Goal: Information Seeking & Learning: Learn about a topic

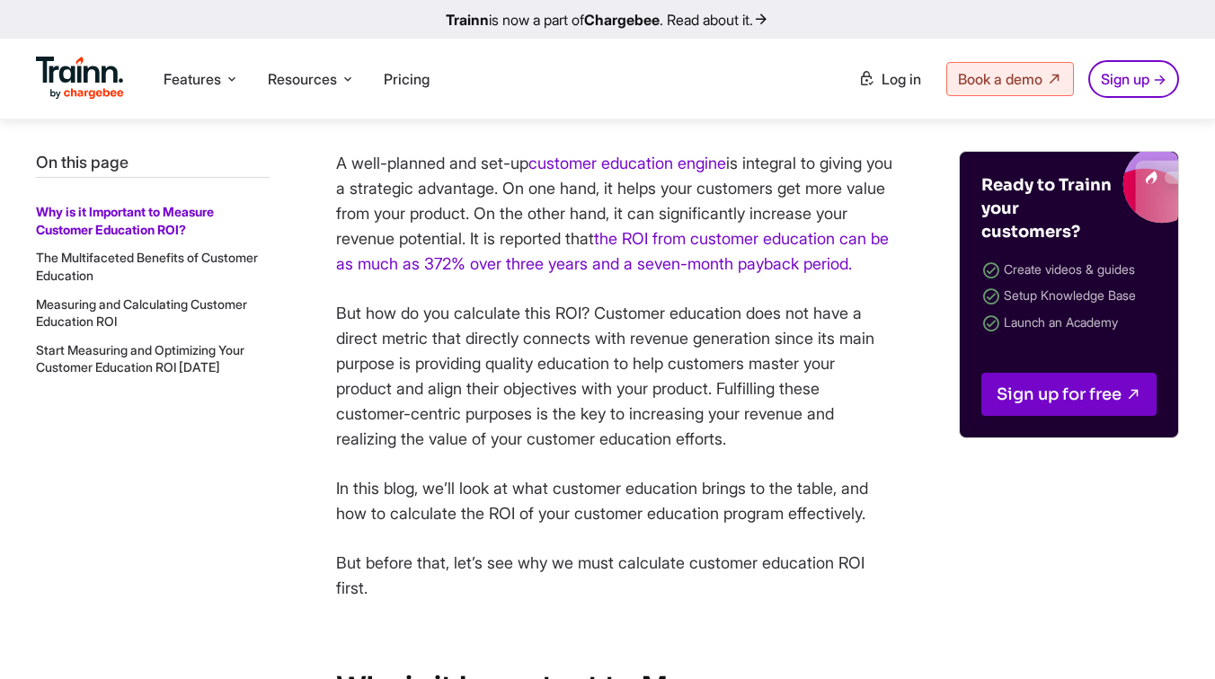
scroll to position [698, 0]
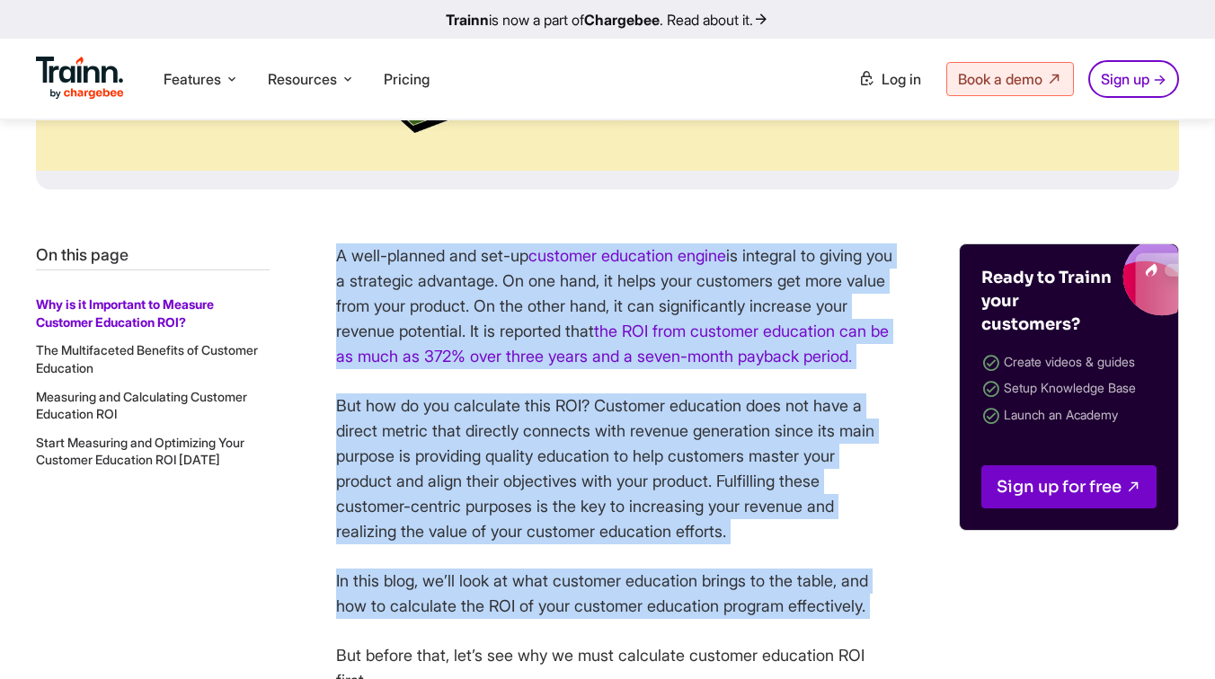
drag, startPoint x: 334, startPoint y: 254, endPoint x: 781, endPoint y: 660, distance: 603.7
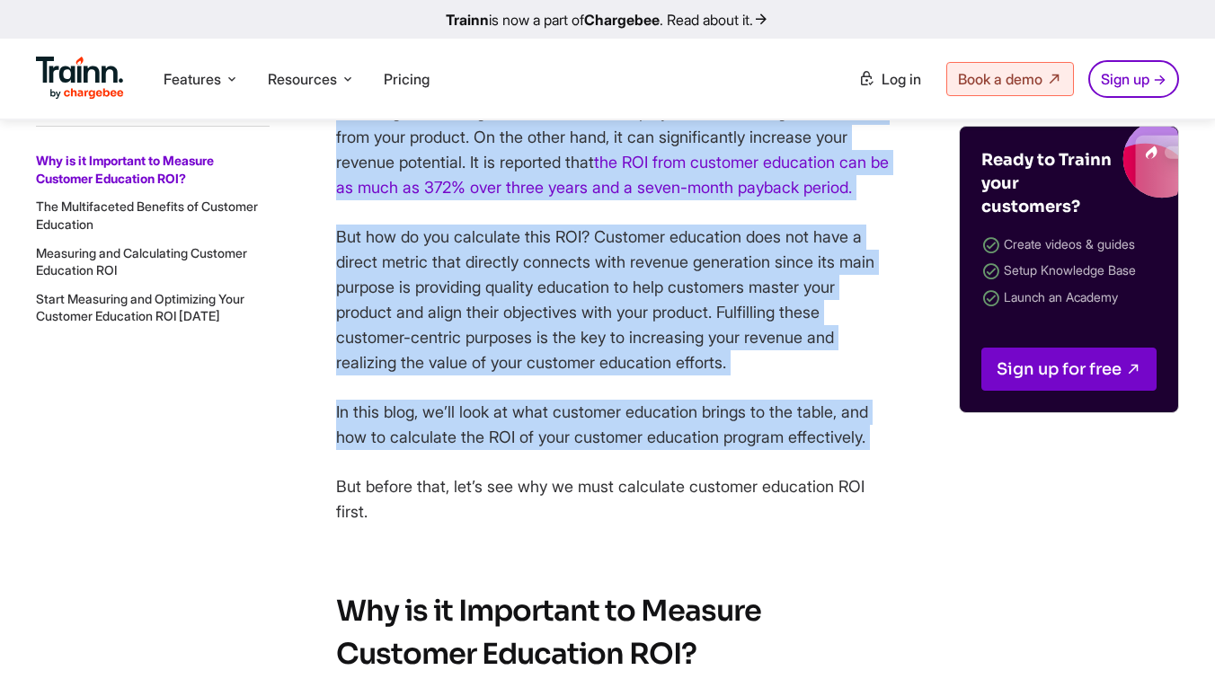
scroll to position [873, 0]
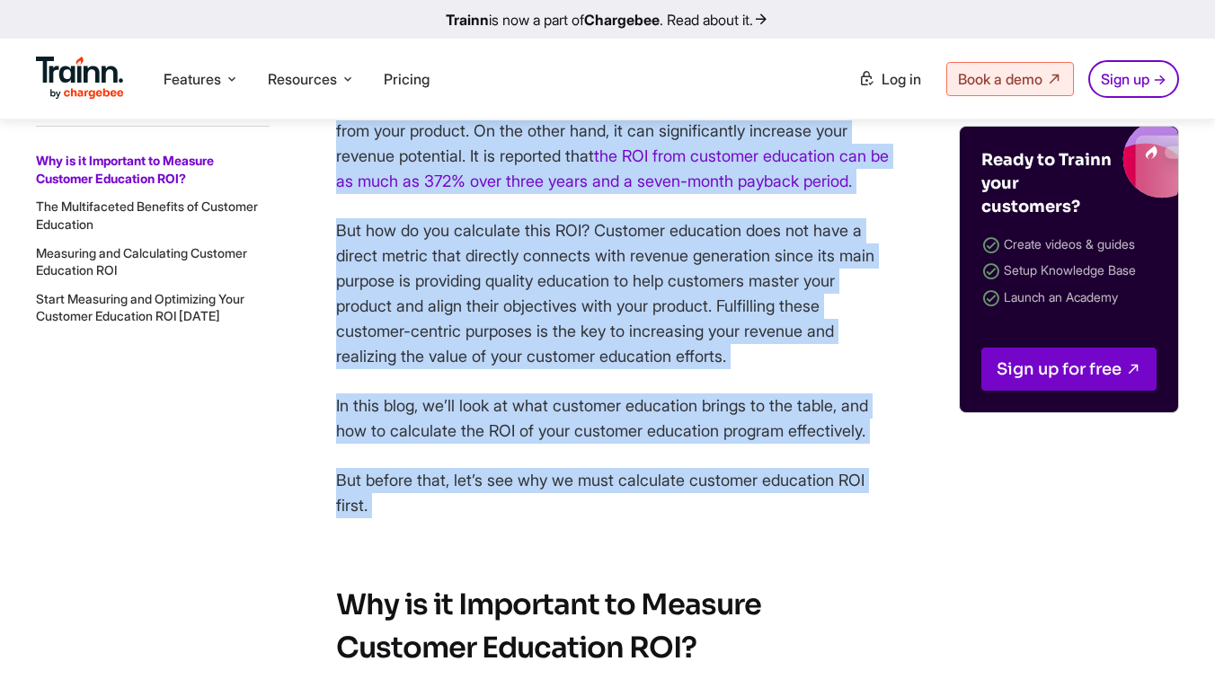
copy div "A well-planned and set-up customer education engine is integral to giving you a…"
click at [498, 369] on p "But how do you calculate this ROI? Customer education does not have a direct me…" at bounding box center [614, 293] width 557 height 151
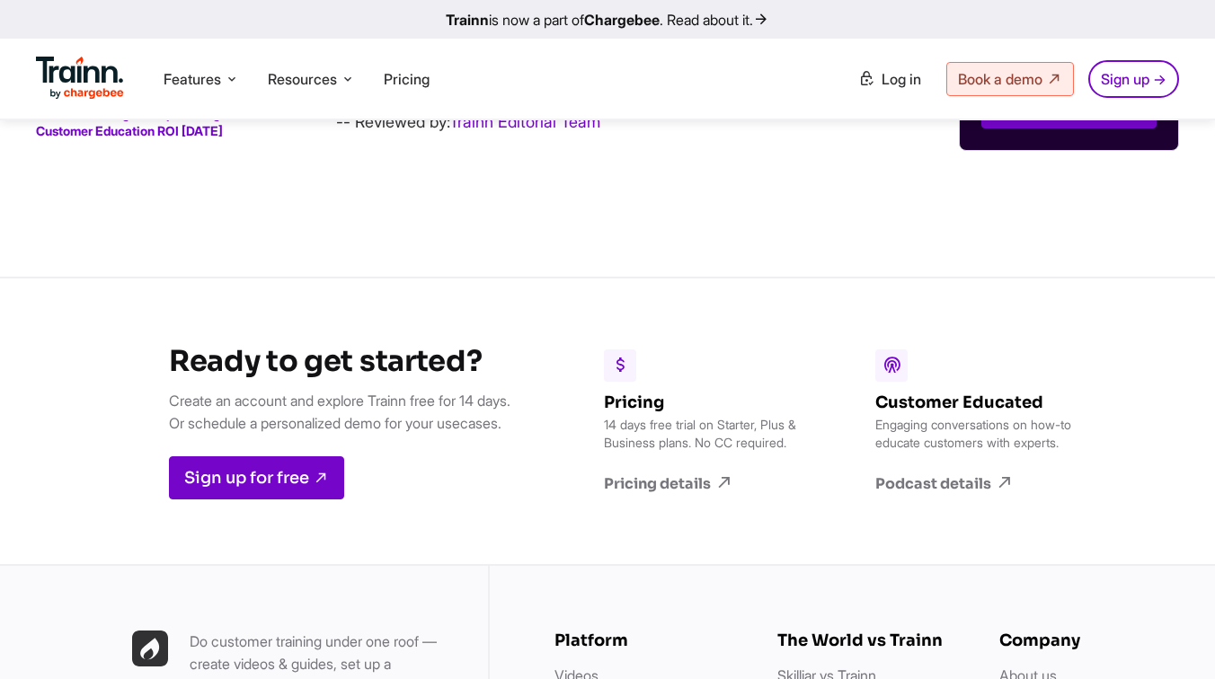
scroll to position [19395, 0]
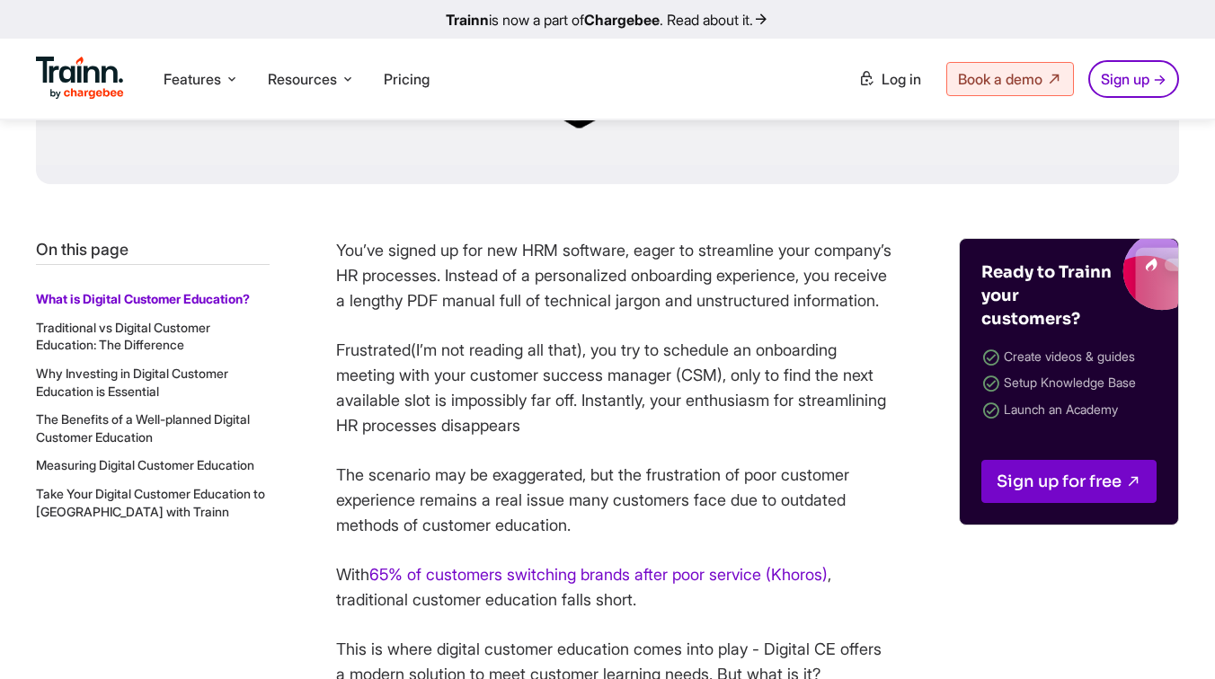
scroll to position [682, 0]
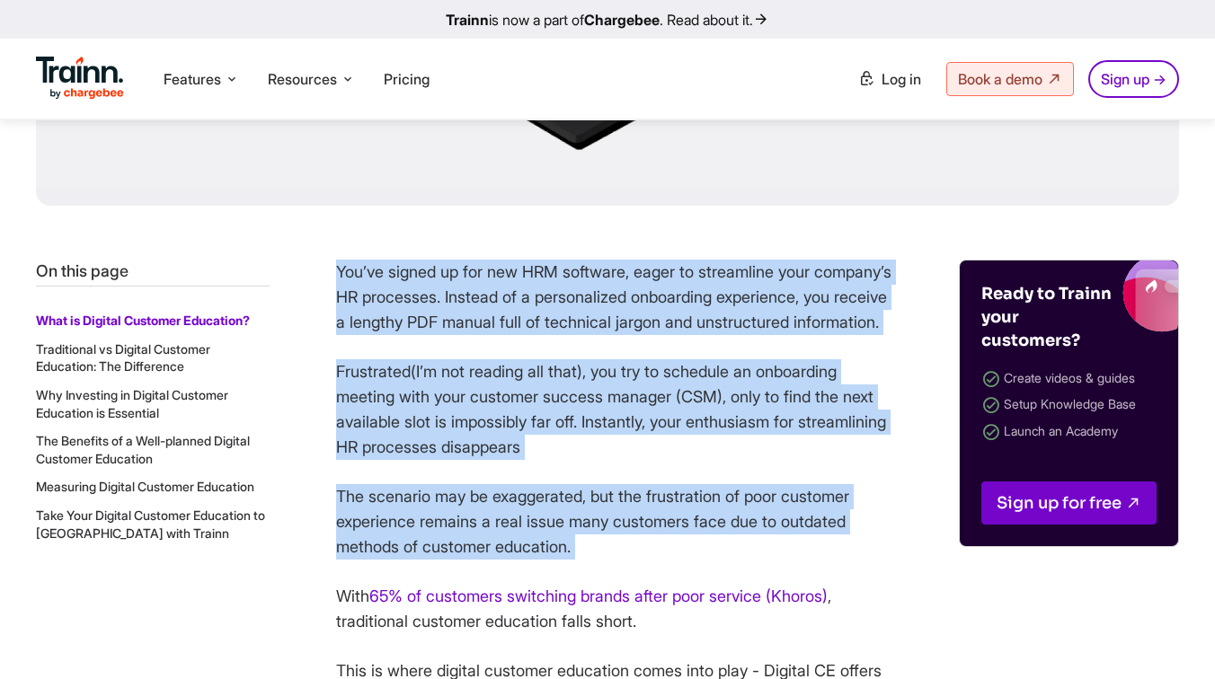
drag, startPoint x: 331, startPoint y: 269, endPoint x: 660, endPoint y: 602, distance: 468.3
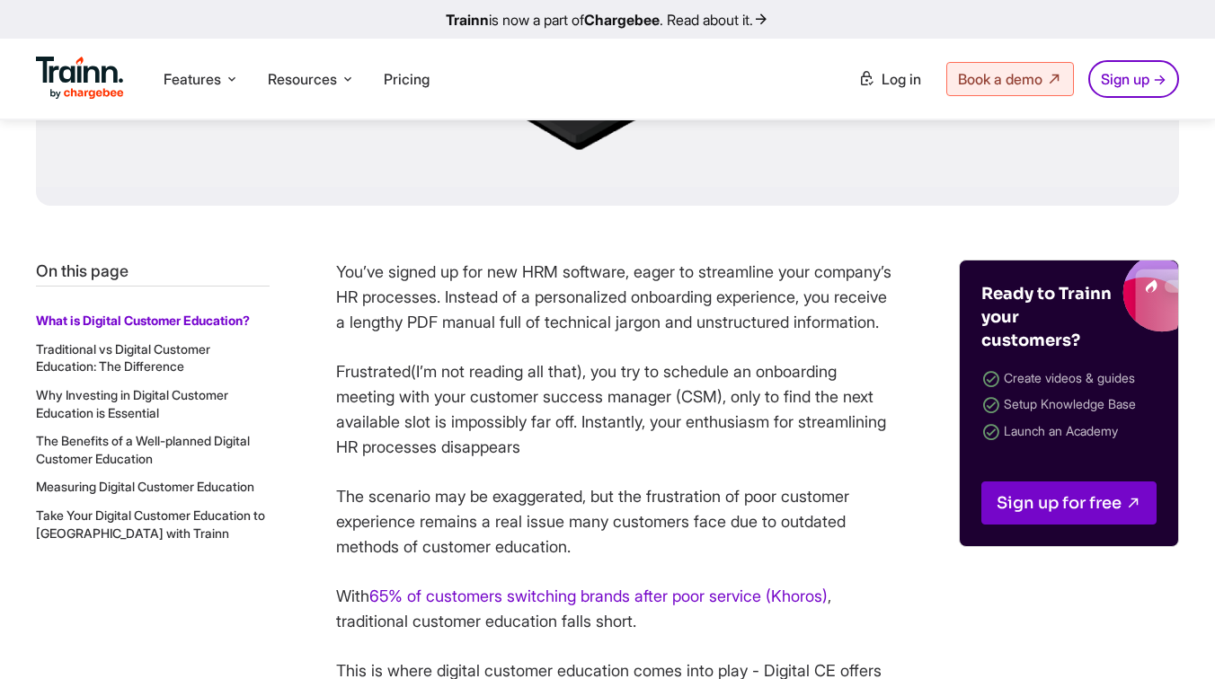
click at [346, 279] on p "You’ve signed up for new HRM software, eager to streamline your company’s HR pr…" at bounding box center [614, 297] width 557 height 75
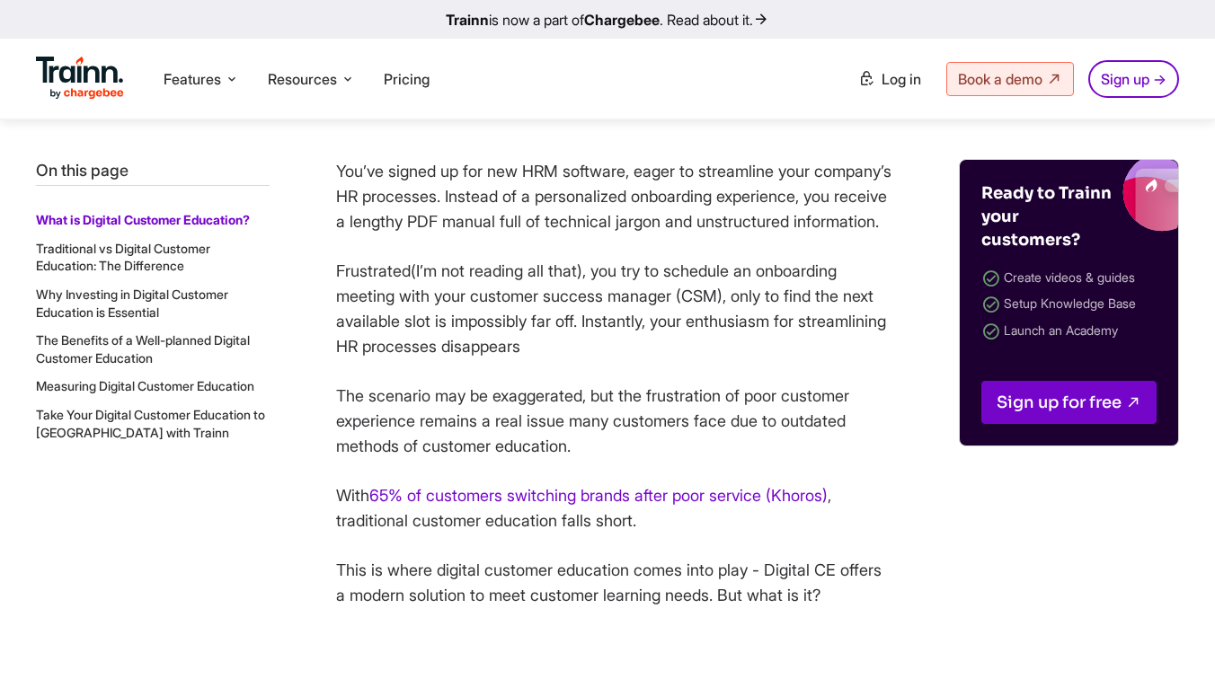
scroll to position [793, 0]
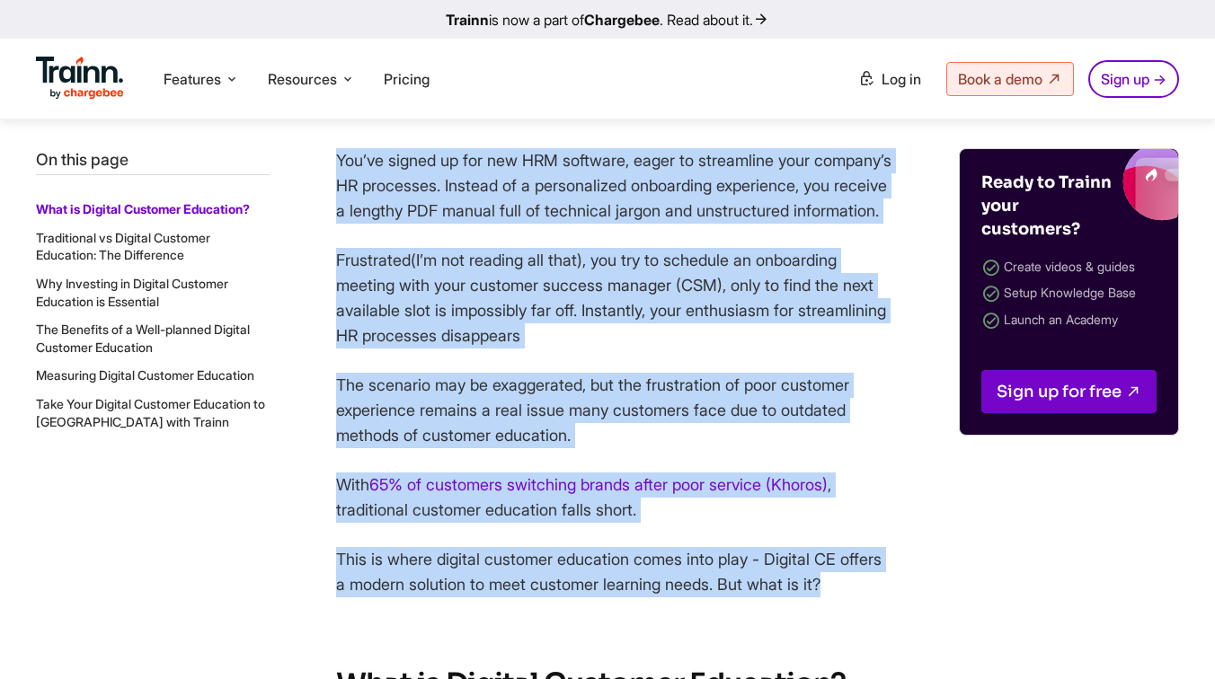
drag, startPoint x: 335, startPoint y: 160, endPoint x: 890, endPoint y: 607, distance: 712.6
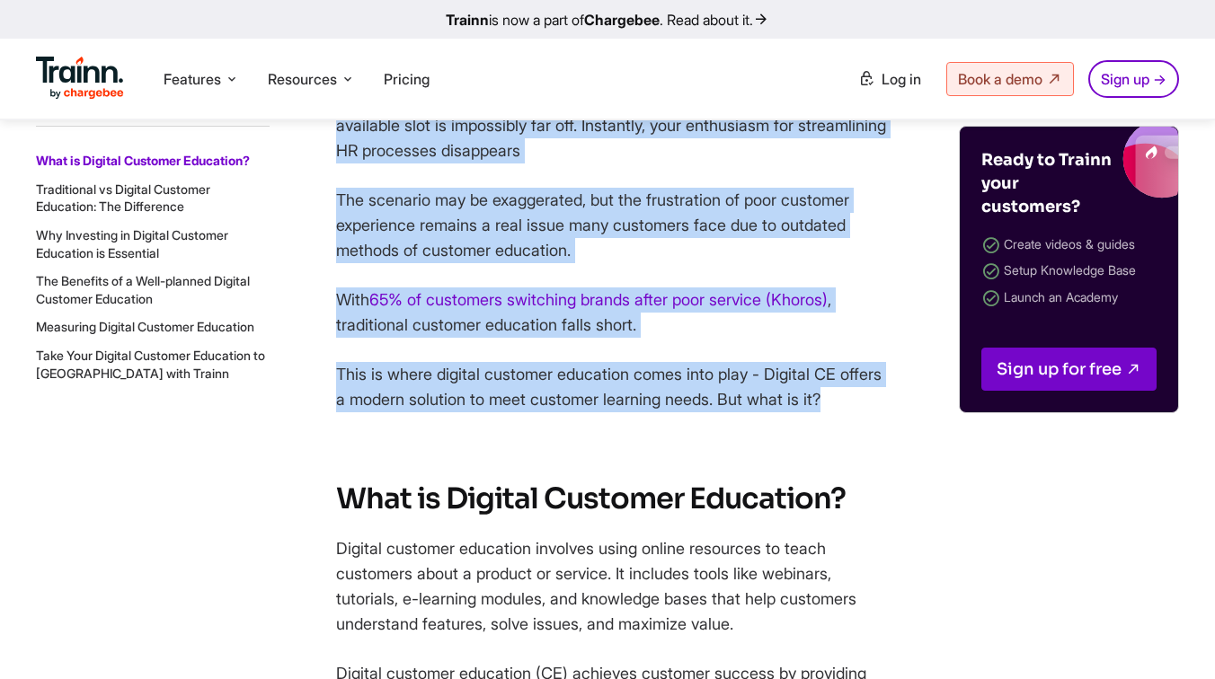
scroll to position [979, 0]
copy div "You’ve signed up for new HRM software, eager to streamline your company’s HR pr…"
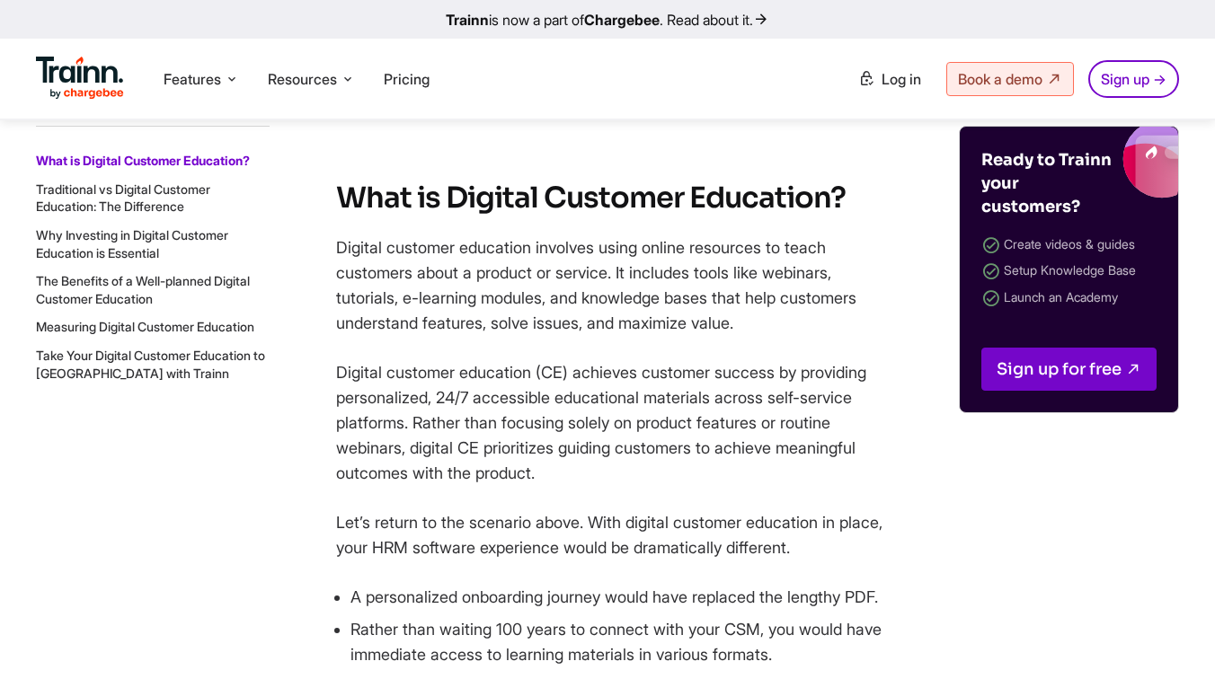
scroll to position [1280, 0]
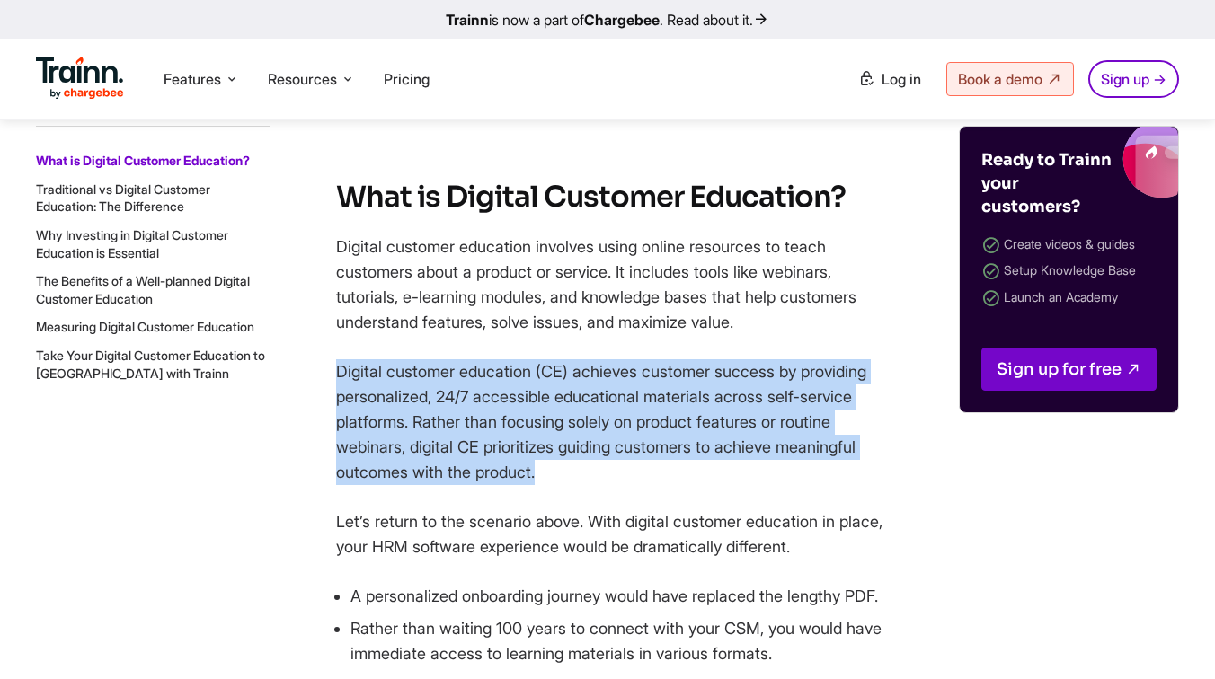
drag, startPoint x: 336, startPoint y: 394, endPoint x: 540, endPoint y: 498, distance: 229.1
click at [540, 485] on p "Digital customer education (CE) achieves customer success by providing personal…" at bounding box center [614, 422] width 557 height 126
copy p "Digital customer education (CE) achieves customer success by providing personal…"
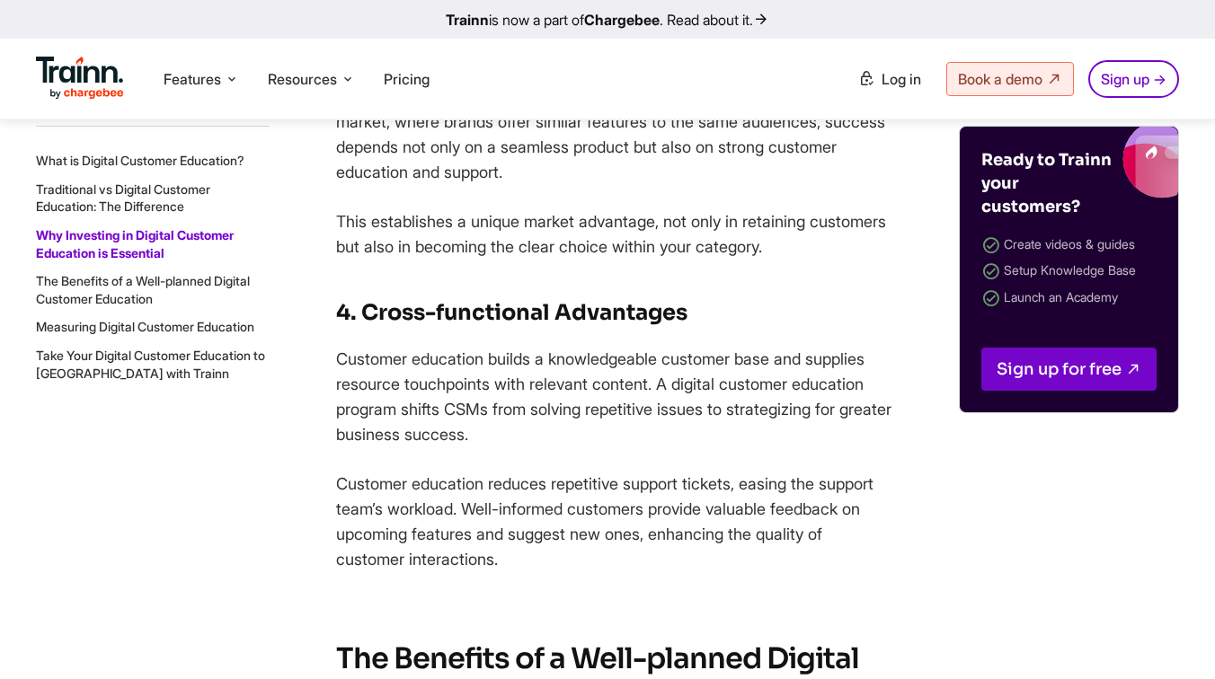
scroll to position [6436, 0]
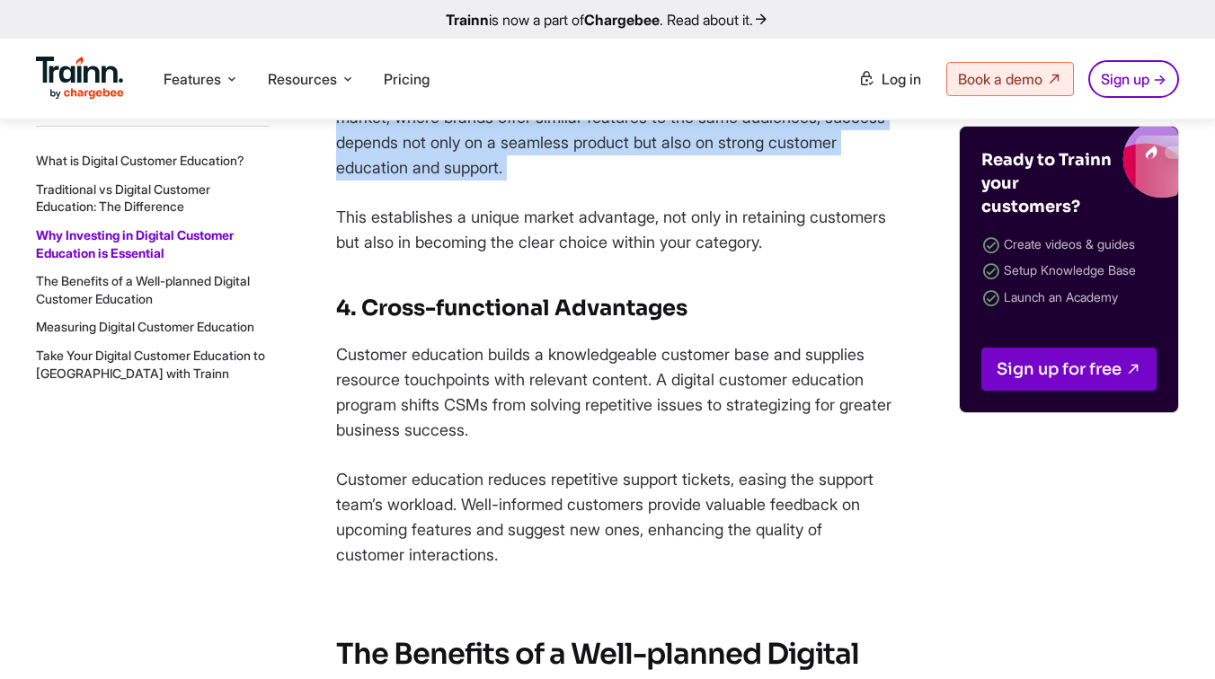
drag, startPoint x: 333, startPoint y: 249, endPoint x: 613, endPoint y: 391, distance: 313.5
copy p "89% of customers say they would switch brands after a poor experience, making r…"
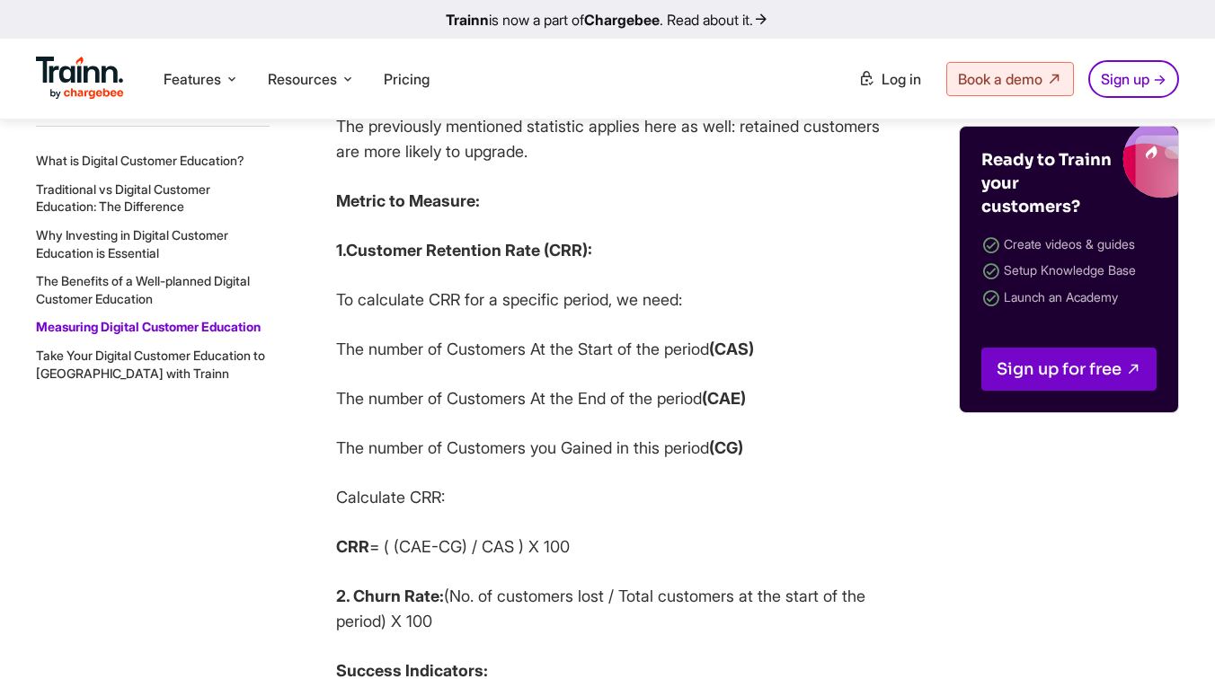
scroll to position [14302, 0]
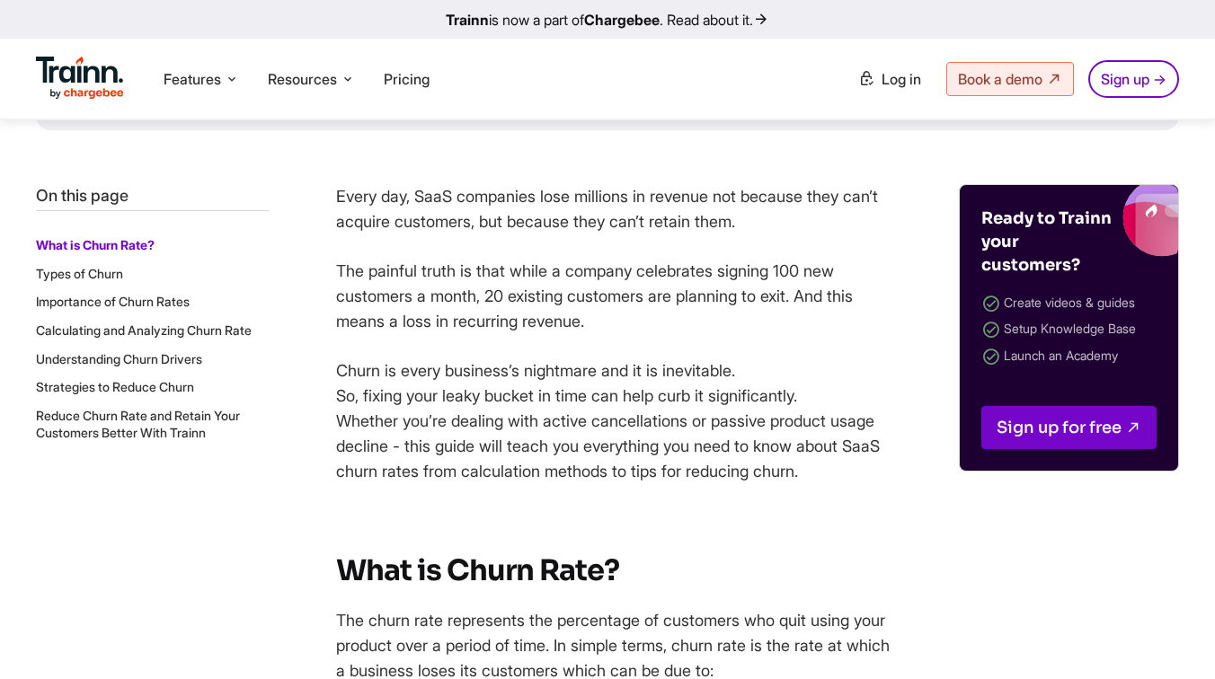
scroll to position [812, 0]
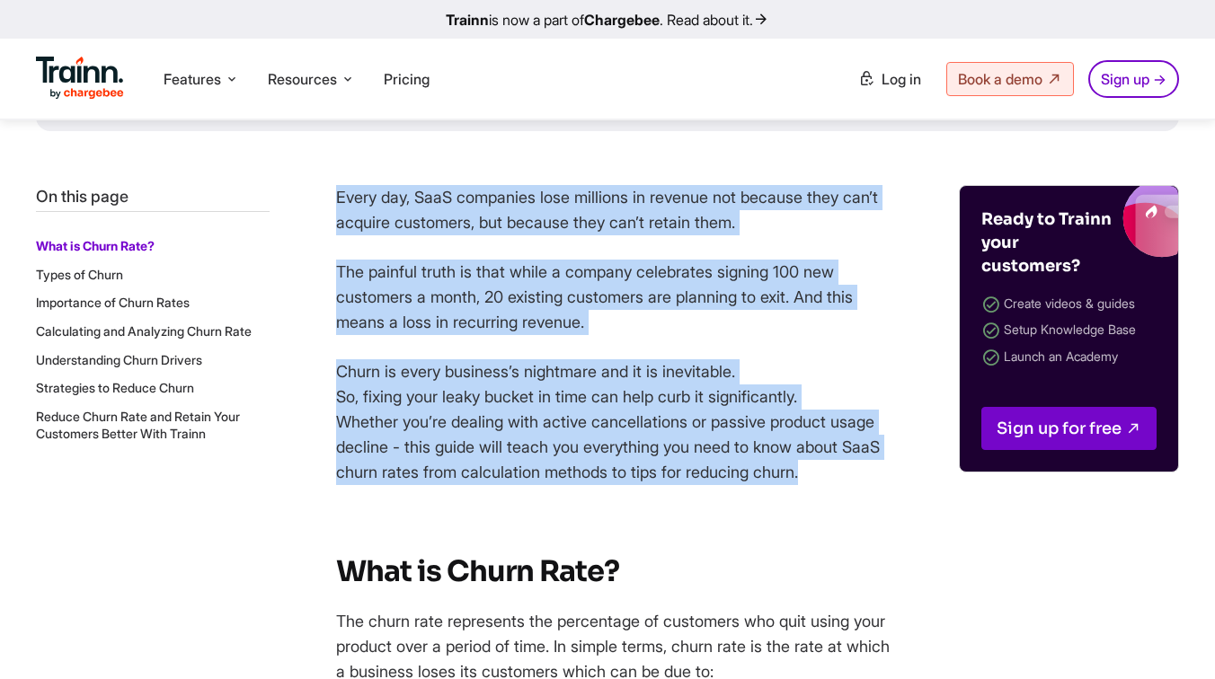
drag, startPoint x: 332, startPoint y: 192, endPoint x: 867, endPoint y: 479, distance: 606.6
copy div "Every day, SaaS companies lose millions in revenue not because they can’t acqui…"
